Goal: Entertainment & Leisure: Consume media (video, audio)

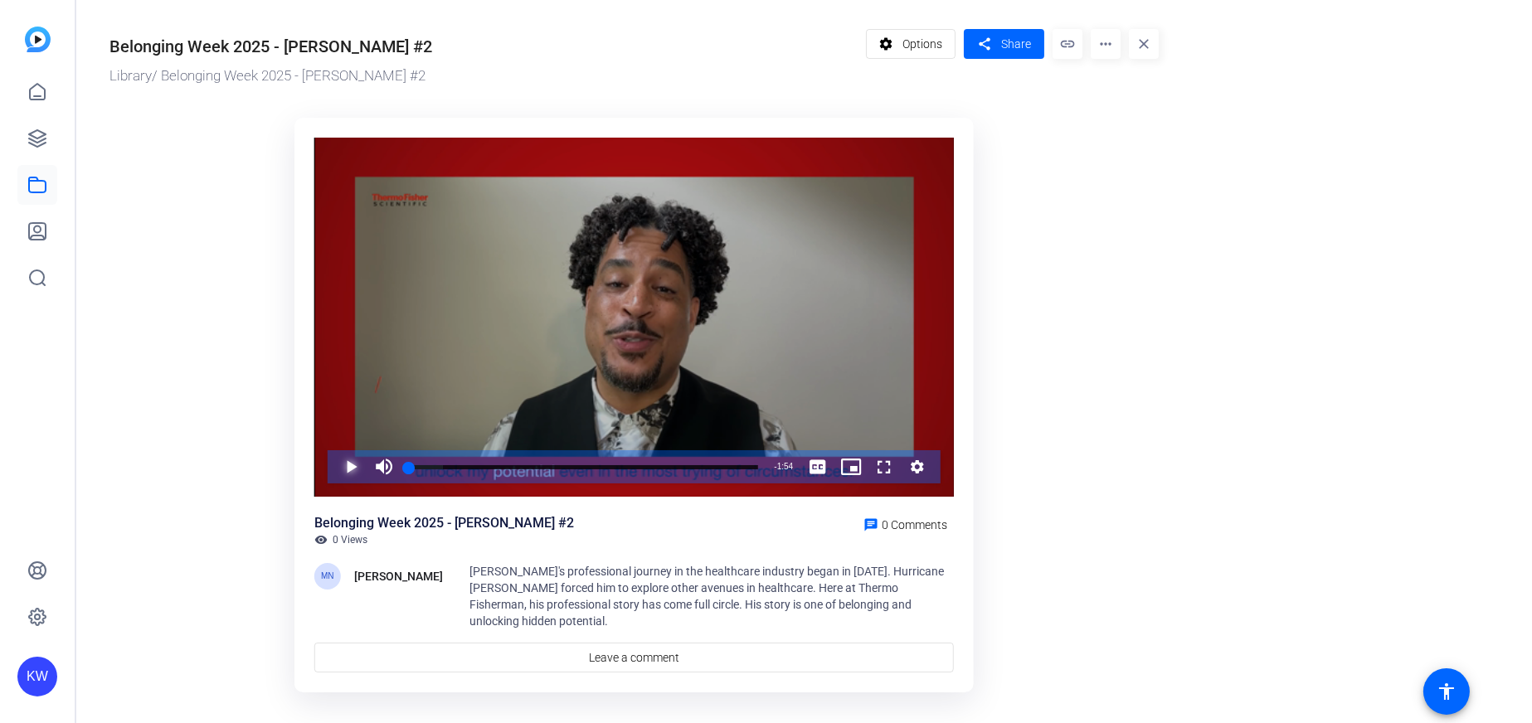
click at [334, 470] on span "Video Player" at bounding box center [334, 466] width 0 height 33
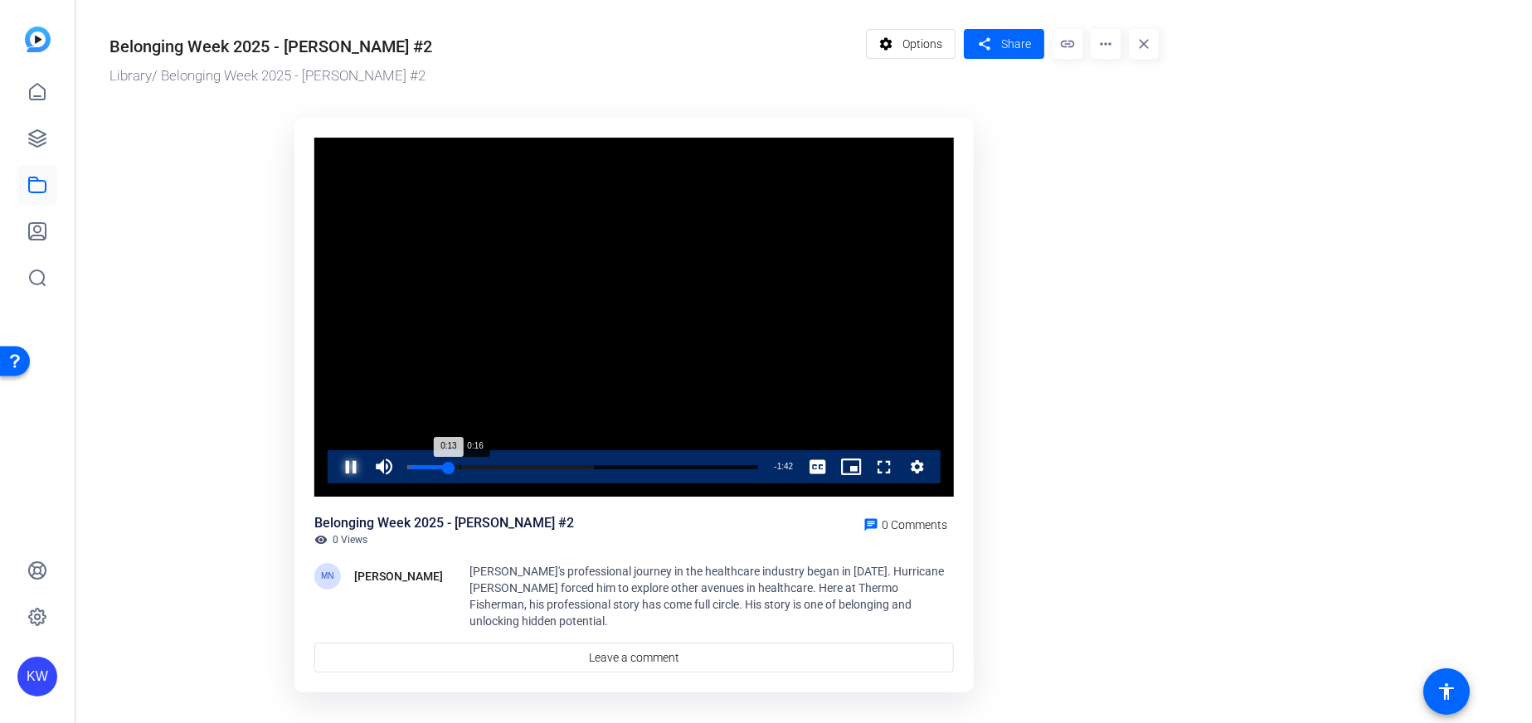
click at [461, 465] on div "0:16" at bounding box center [460, 467] width 1 height 4
click at [474, 465] on div "0:21" at bounding box center [474, 467] width 1 height 4
click at [483, 462] on div "Loaded : 69.87% 0:23 0:21 My story of belonging and unlocking hidden potential …" at bounding box center [584, 466] width 366 height 33
click at [502, 463] on div "Loaded : 69.87% 0:30 0:24 My story of belonging and unlocking hidden potential …" at bounding box center [584, 466] width 366 height 33
click at [515, 464] on div "Loaded : 79.66% 0:34 0:31 My story of belonging and unlocking hidden potential …" at bounding box center [584, 466] width 366 height 33
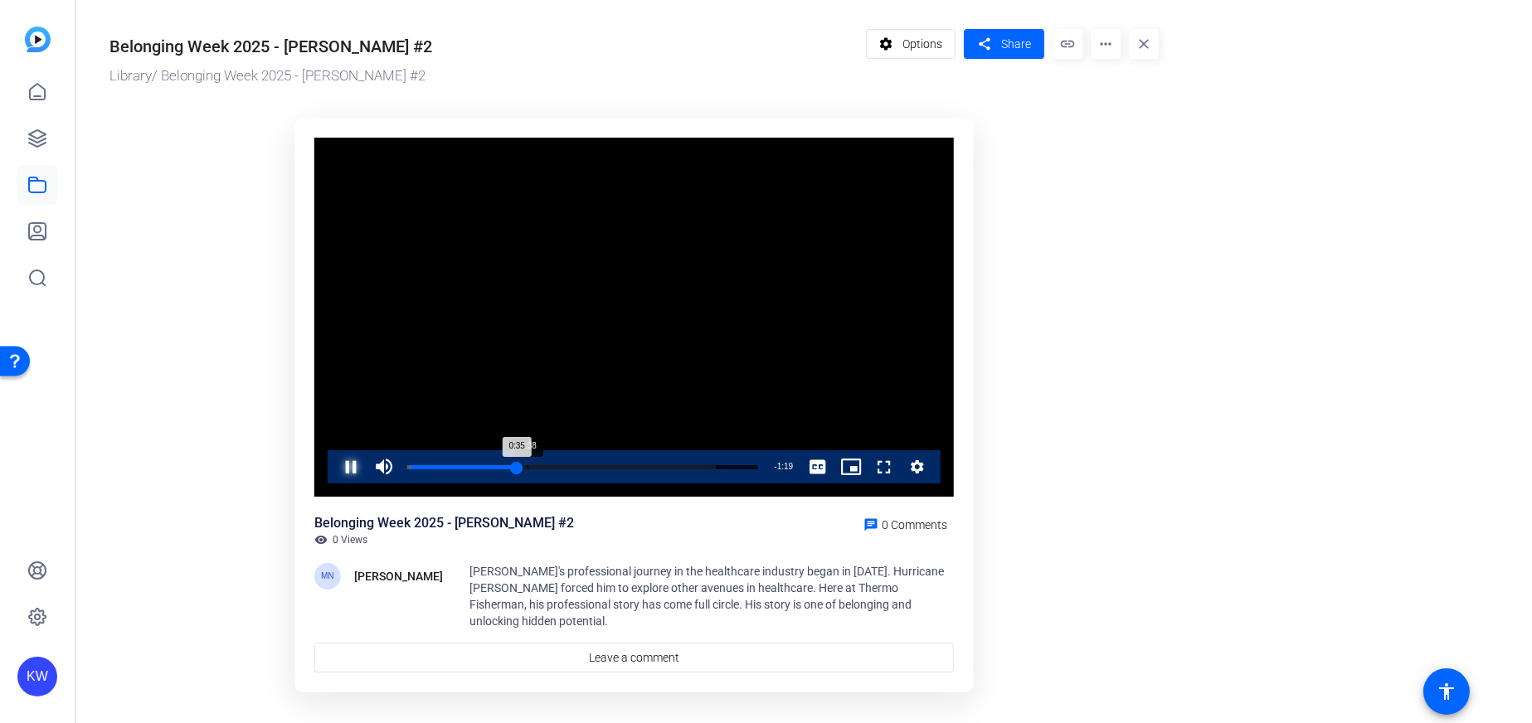
click at [528, 464] on div "Loaded : 88.06% 0:38 0:35 My story of belonging and unlocking hidden potential …" at bounding box center [584, 466] width 366 height 33
click at [557, 461] on div "Loaded : 96.45% 0:48 0:44 My story of belonging and unlocking hidden potential …" at bounding box center [584, 466] width 366 height 33
click at [567, 463] on div "Loaded : 96.45% 0:51 0:48 My story of belonging and unlocking hidden potential …" at bounding box center [584, 466] width 366 height 33
click at [612, 464] on div "Loaded : 100.00% 1:06 1:02 My story of belonging and unlocking hidden potential…" at bounding box center [584, 466] width 366 height 33
click at [625, 462] on div "Loaded : 100.00% 1:11 1:07 My story of belonging and unlocking hidden potential…" at bounding box center [584, 466] width 366 height 33
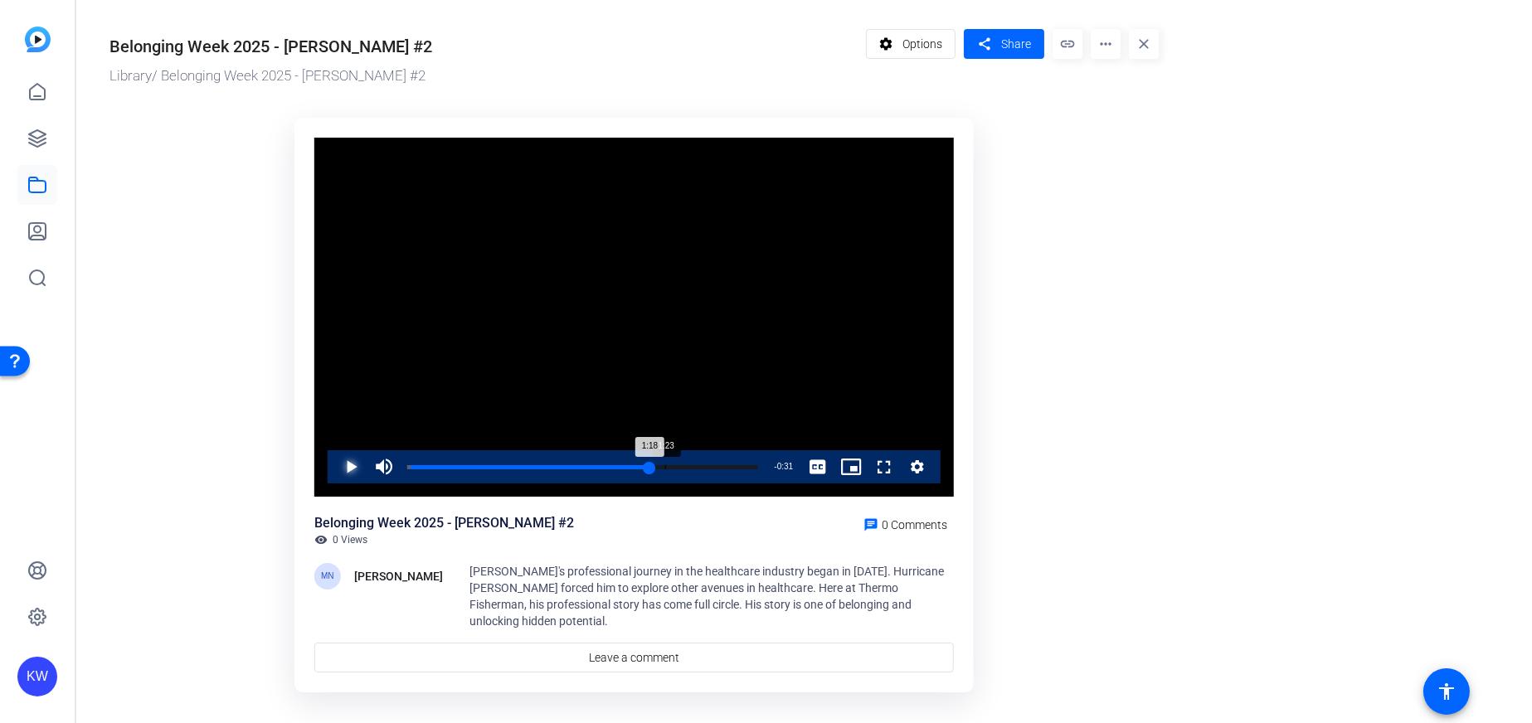
click at [665, 465] on div "1:23" at bounding box center [665, 467] width 1 height 4
click at [684, 465] on div "Loaded : 100.00% 1:29 1:24 My story of belonging and unlocking hidden potential…" at bounding box center [583, 467] width 349 height 4
click at [334, 464] on span "Video Player" at bounding box center [334, 466] width 0 height 33
click at [334, 477] on span "Video Player" at bounding box center [334, 466] width 0 height 33
click at [715, 465] on div "Loaded : 100.00% 1:41 1:34 My story of belonging and unlocking hidden potential…" at bounding box center [583, 467] width 349 height 4
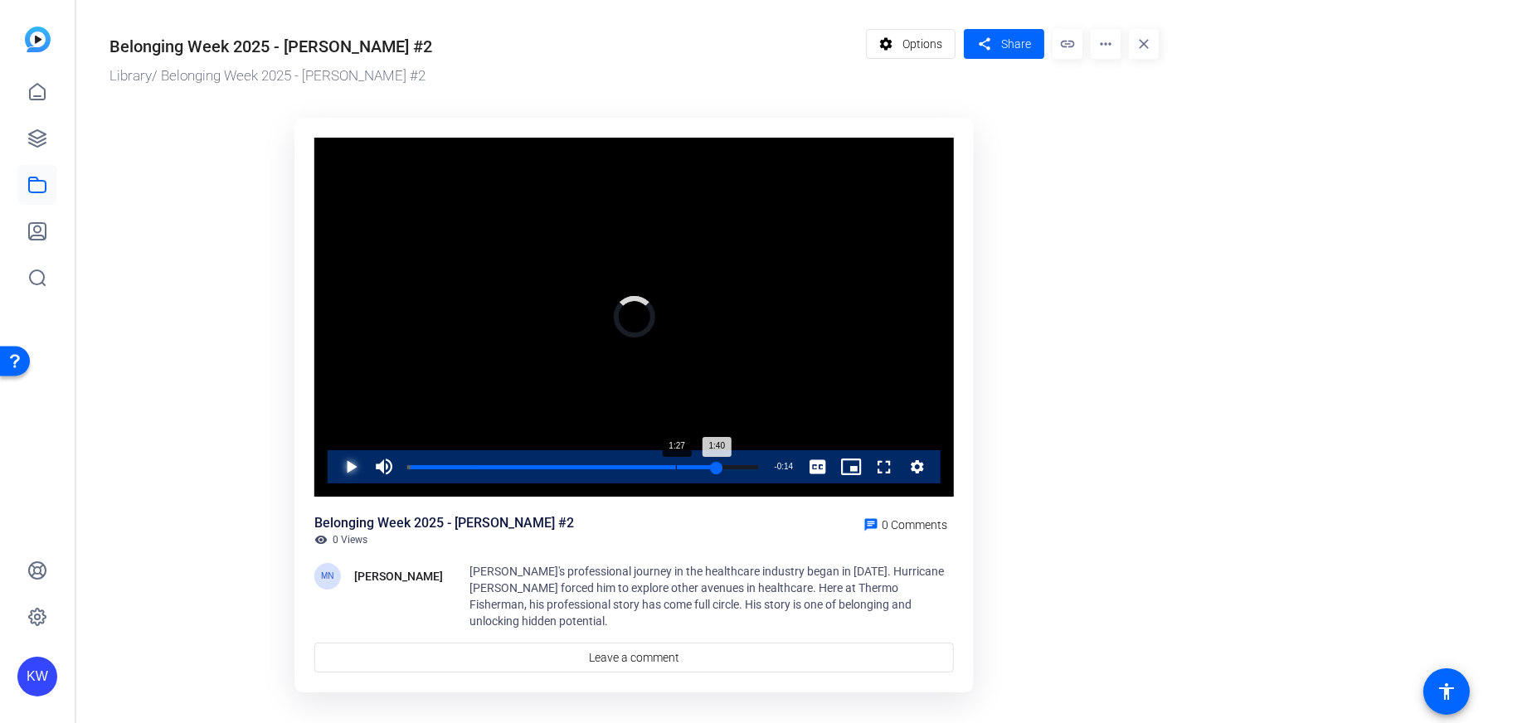
drag, startPoint x: 675, startPoint y: 466, endPoint x: 666, endPoint y: 469, distance: 9.5
click at [674, 469] on div "Loaded : 100.00% 1:27 1:40 My story of belonging and unlocking hidden potential…" at bounding box center [583, 467] width 349 height 4
click at [653, 465] on div "1:19" at bounding box center [653, 467] width 1 height 4
click at [635, 462] on div "Loaded : 100.00% 1:14 1:20 My story of belonging and unlocking hidden potential…" at bounding box center [584, 466] width 366 height 33
click at [625, 464] on div "Loaded : 100.00% 1:13 1:15 My story of belonging and unlocking hidden potential…" at bounding box center [584, 466] width 366 height 33
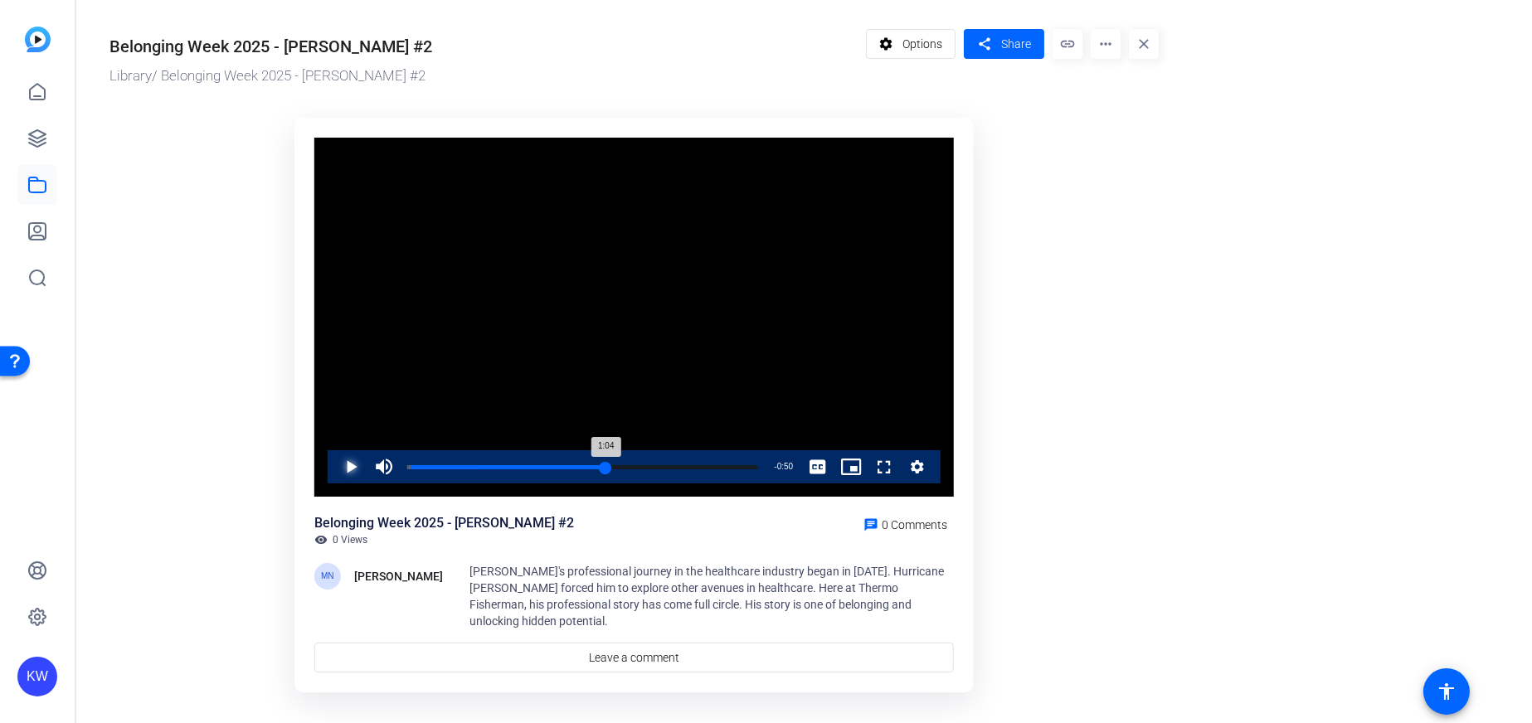
click at [605, 468] on div "Loaded : 100.00% 1:04 1:04 My story of belonging and unlocking hidden potential…" at bounding box center [583, 467] width 349 height 4
click at [671, 467] on div "Loaded : 100.00% 1:25 1:17 My story of belonging and unlocking hidden potential…" at bounding box center [583, 467] width 349 height 4
click at [692, 463] on div "Loaded : 100.00% 1:32 1:26 My story of belonging and unlocking hidden potential…" at bounding box center [584, 466] width 366 height 33
drag, startPoint x: 709, startPoint y: 461, endPoint x: 722, endPoint y: 462, distance: 12.5
click at [710, 462] on div "Loaded : 100.00% 1:38 1:33 My story of belonging and unlocking hidden potential…" at bounding box center [584, 466] width 366 height 33
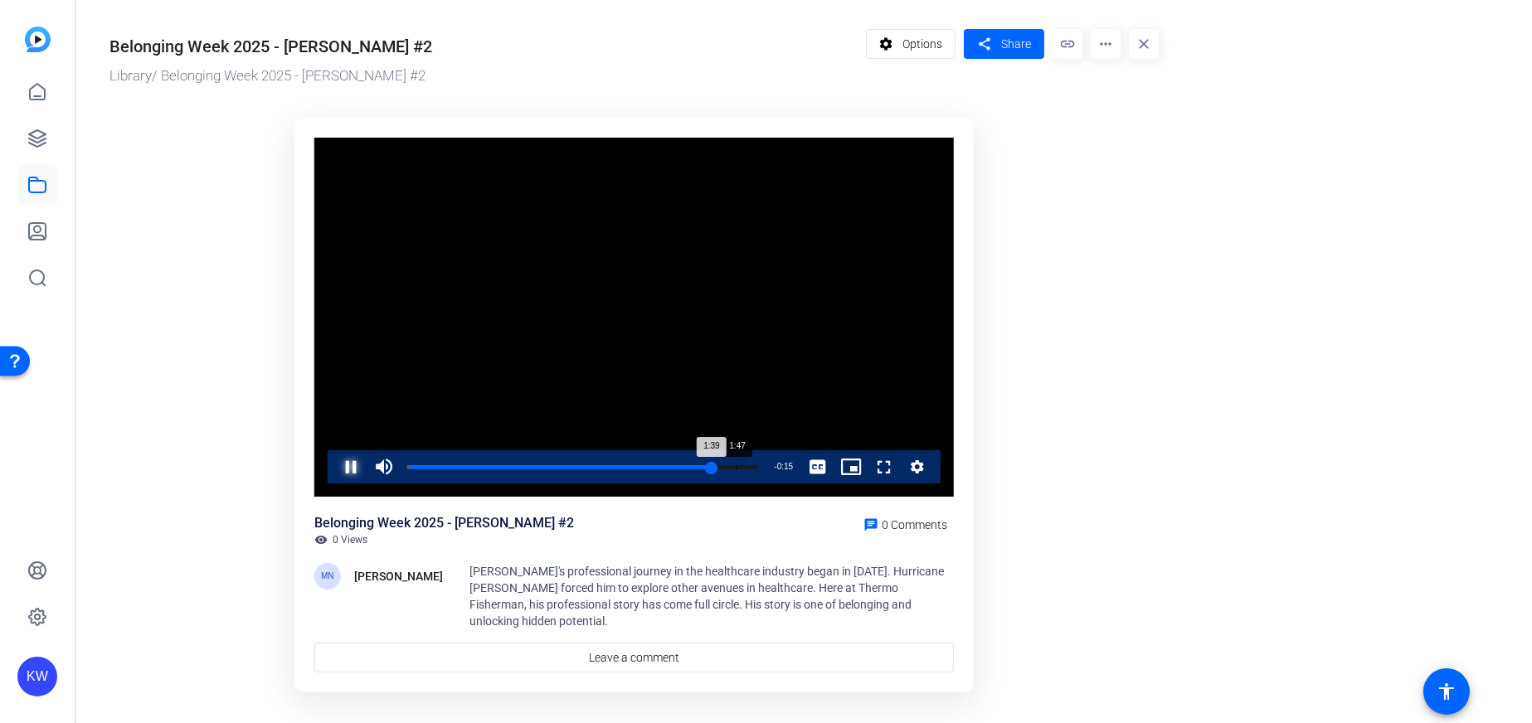
click at [736, 462] on div "Loaded : 100.00% 1:47 1:39 My story of belonging and unlocking hidden potential…" at bounding box center [584, 466] width 366 height 33
click at [726, 461] on div "Loaded : 100.00% 1:44 1:48 My story of belonging and unlocking hidden potential…" at bounding box center [584, 466] width 366 height 33
click at [334, 473] on span "Video Player" at bounding box center [334, 466] width 0 height 33
